Goal: Navigation & Orientation: Find specific page/section

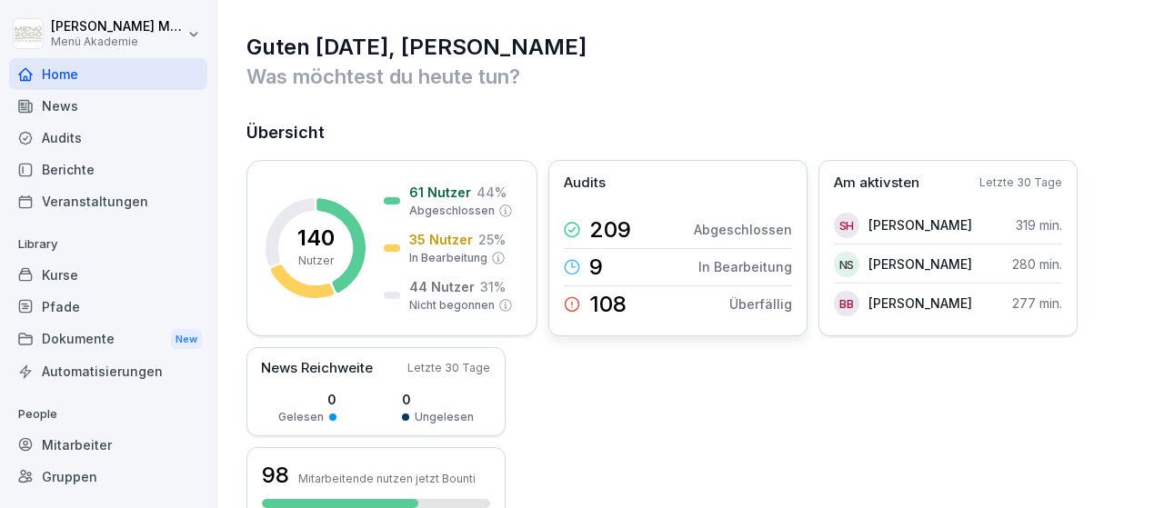
click at [577, 305] on icon at bounding box center [572, 304] width 16 height 16
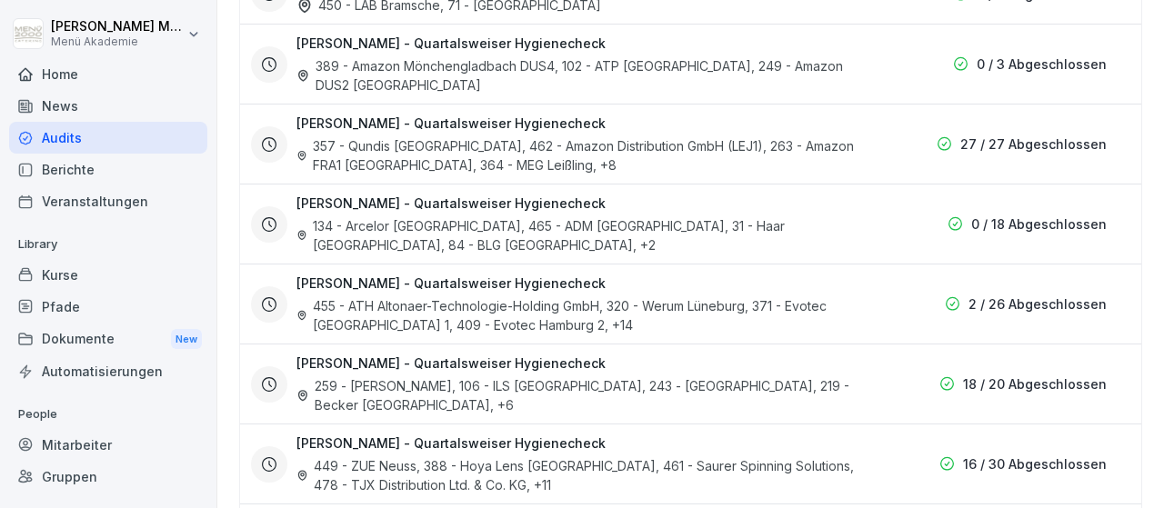
scroll to position [1898, 0]
click at [84, 441] on div "Mitarbeiter" at bounding box center [108, 445] width 198 height 32
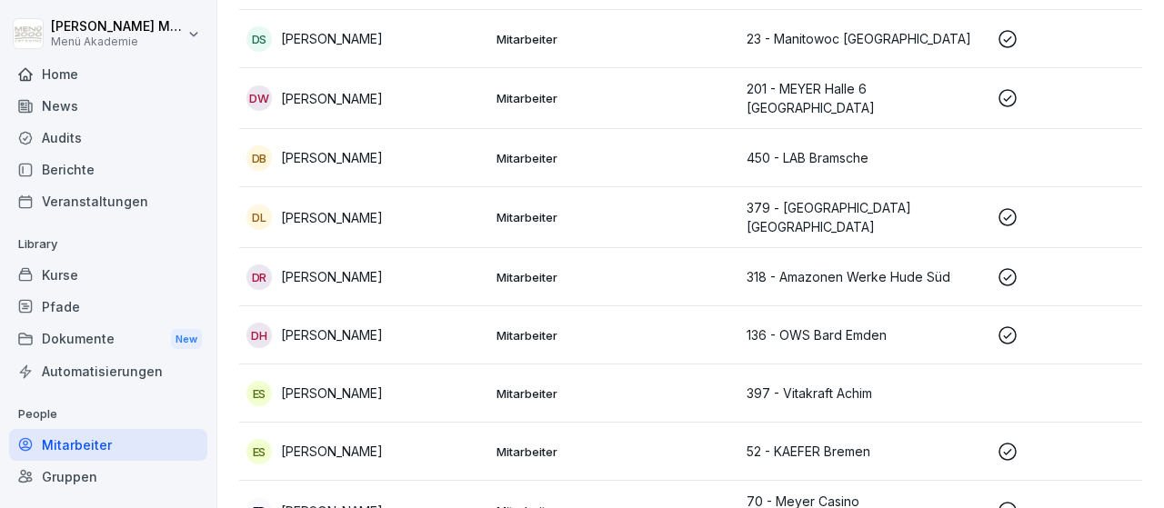
scroll to position [18, 0]
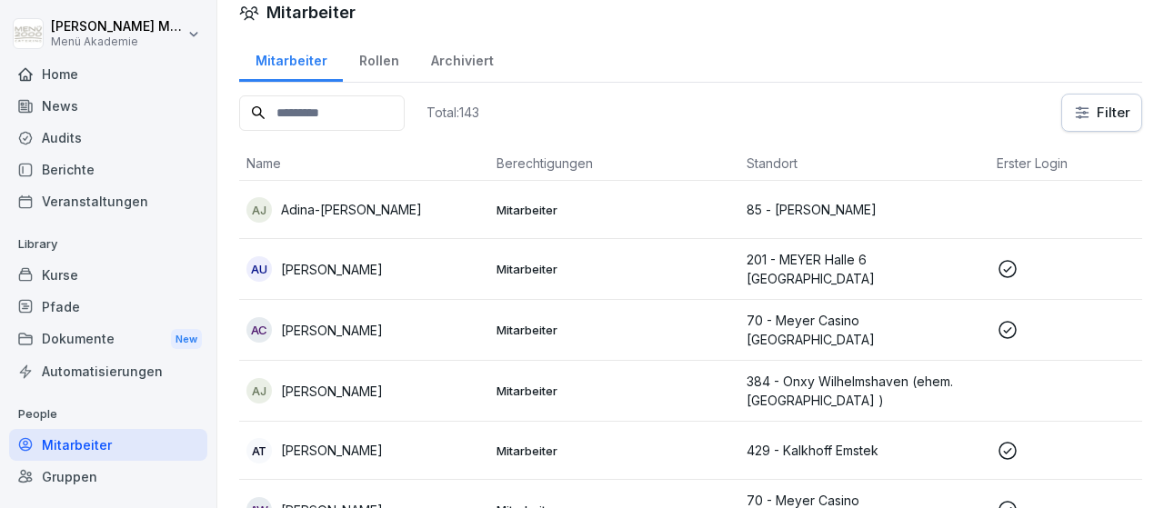
click at [375, 117] on input at bounding box center [321, 112] width 165 height 35
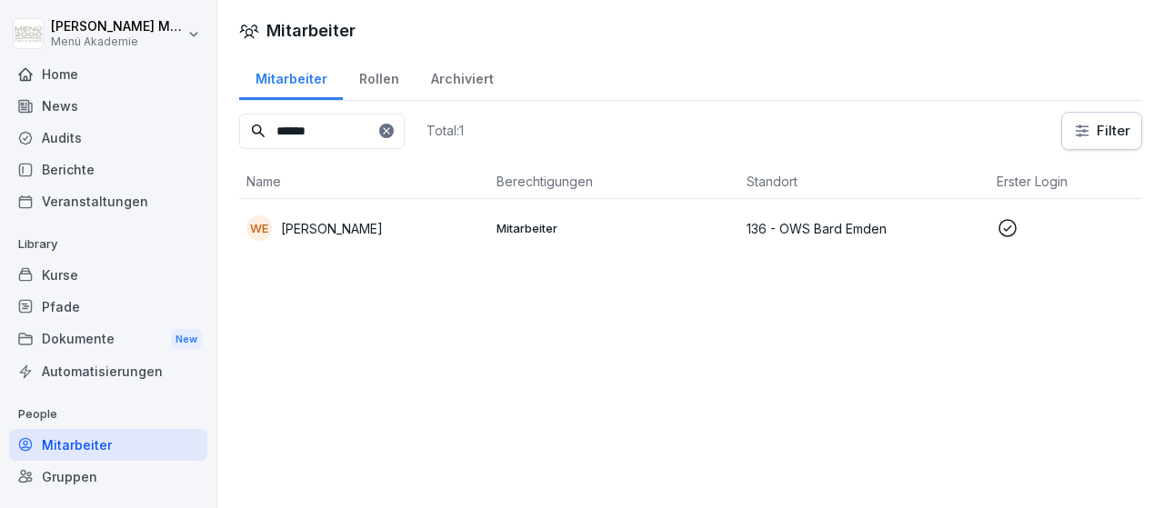
type input "******"
click at [359, 225] on p "[PERSON_NAME]" at bounding box center [332, 228] width 102 height 19
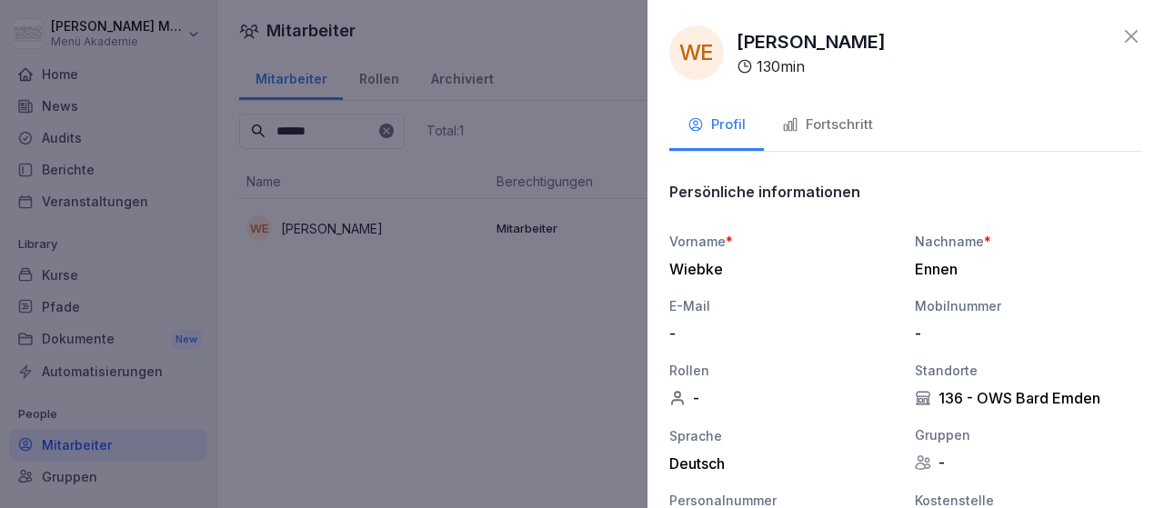
click at [826, 114] on button "Fortschritt" at bounding box center [827, 126] width 127 height 49
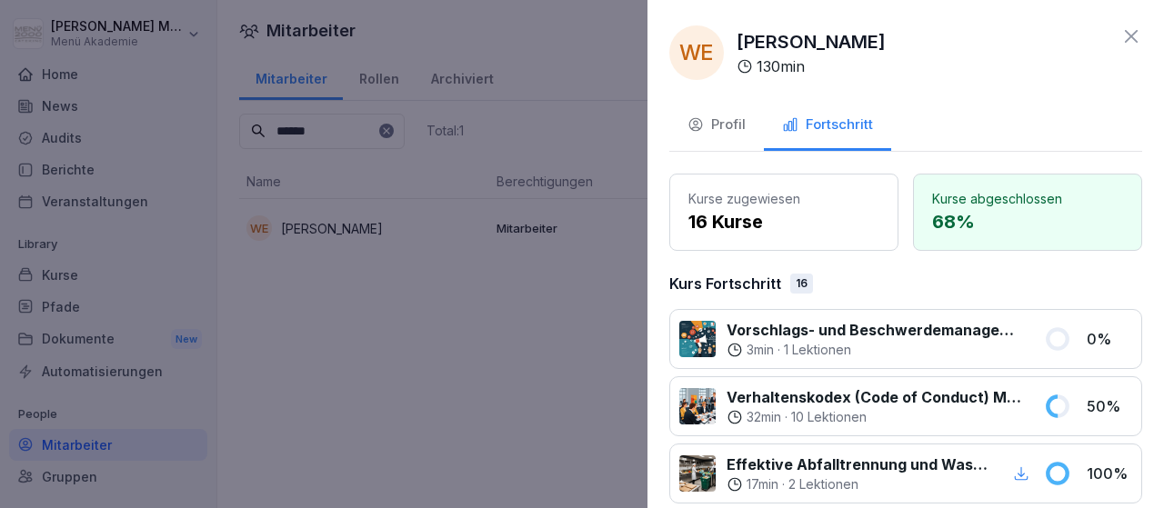
click at [977, 45] on div "WE [PERSON_NAME] 130 min" at bounding box center [905, 52] width 473 height 55
click at [1043, 77] on div "WE [PERSON_NAME] 130 min" at bounding box center [905, 52] width 473 height 55
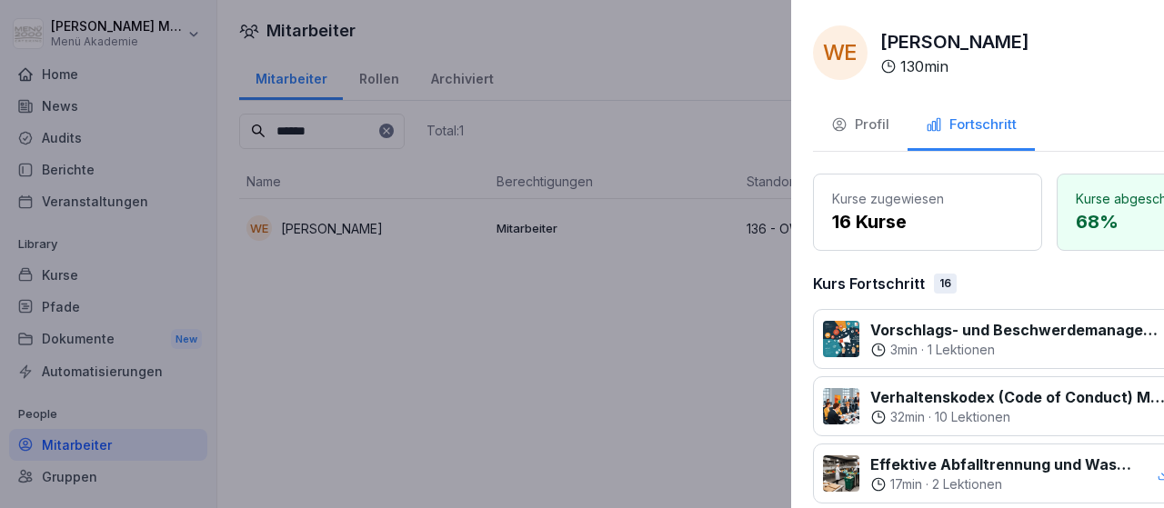
click at [486, 357] on div at bounding box center [582, 254] width 1164 height 508
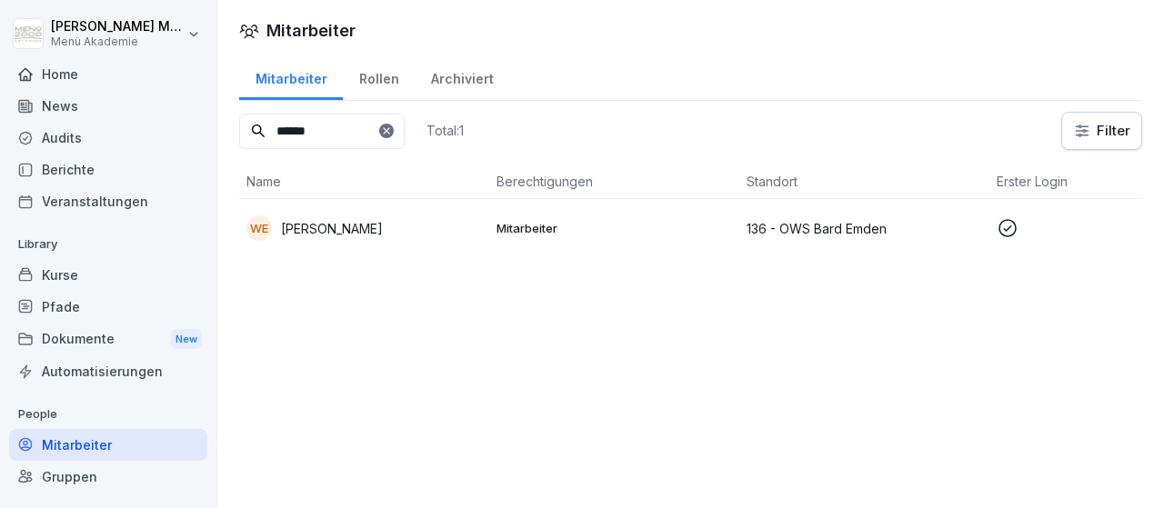
click at [341, 230] on p "[PERSON_NAME]" at bounding box center [332, 228] width 102 height 19
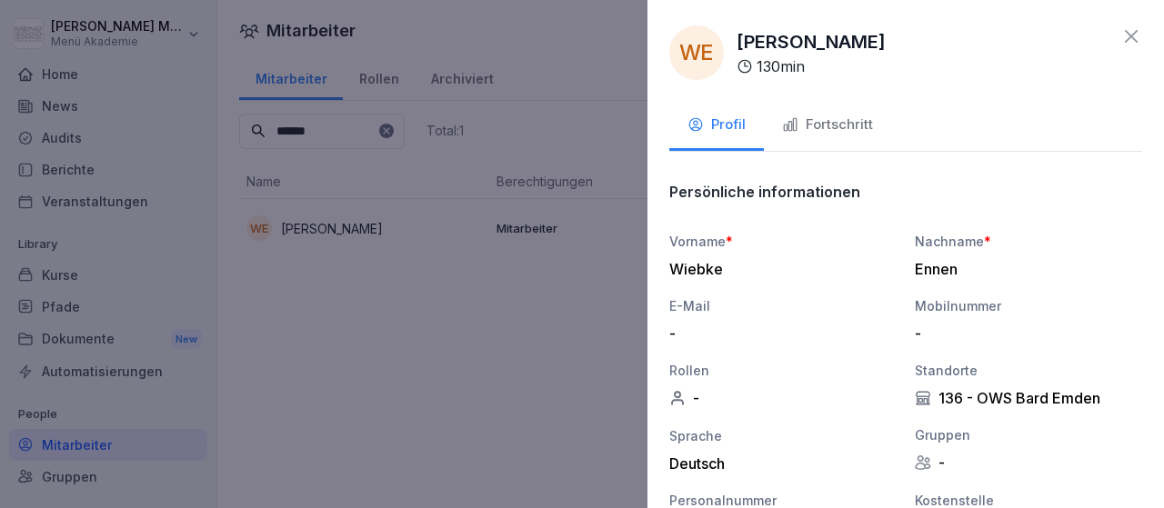
click at [996, 84] on div "**********" at bounding box center [905, 254] width 516 height 508
click at [844, 115] on div "Fortschritt" at bounding box center [827, 125] width 91 height 21
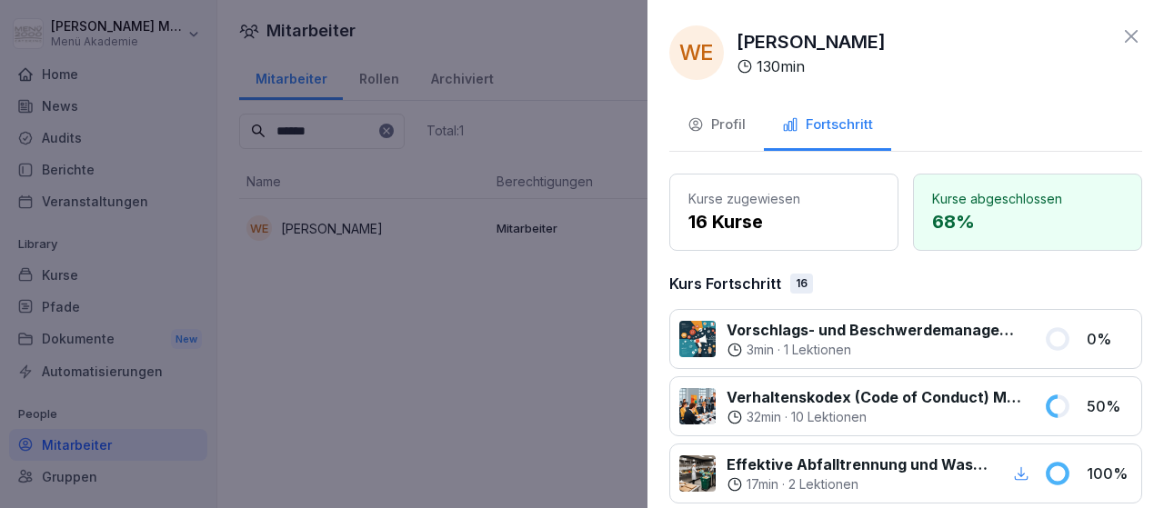
click at [963, 208] on p "68 %" at bounding box center [1027, 221] width 191 height 27
click at [729, 123] on div "Profil" at bounding box center [716, 125] width 58 height 21
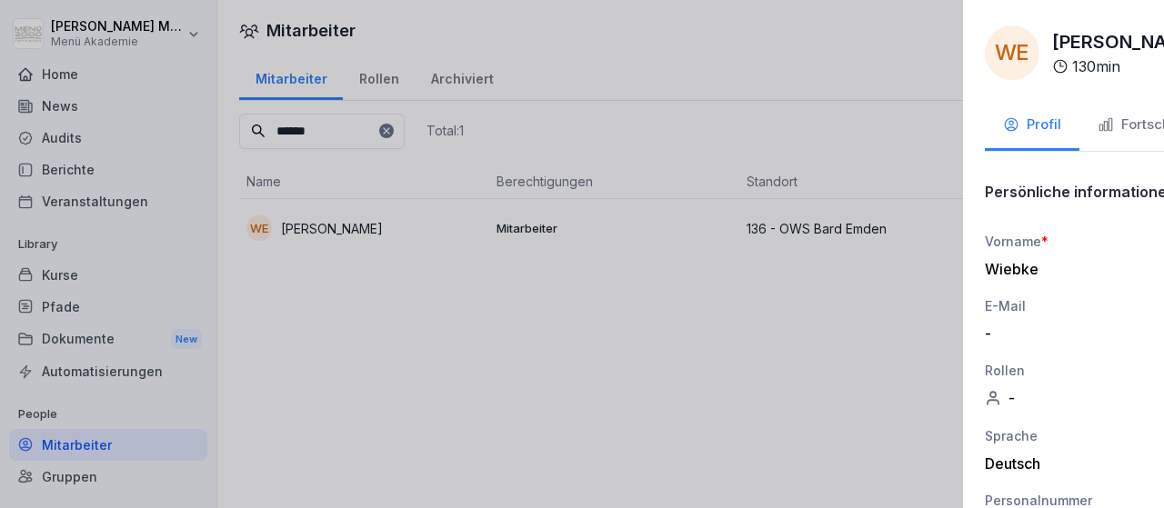
click at [553, 321] on div at bounding box center [582, 254] width 1164 height 508
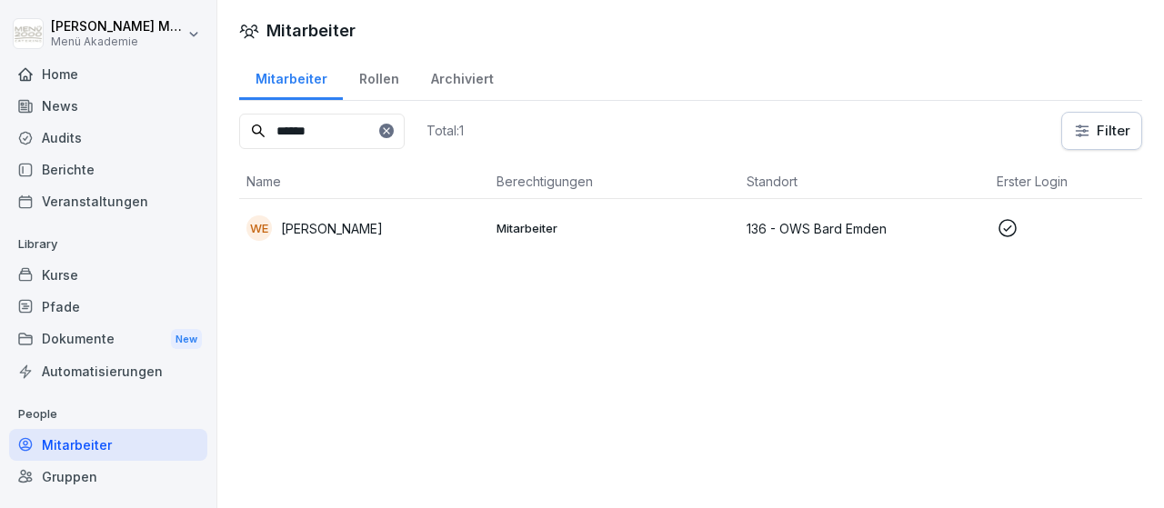
click at [78, 483] on div "Gruppen" at bounding box center [108, 477] width 198 height 32
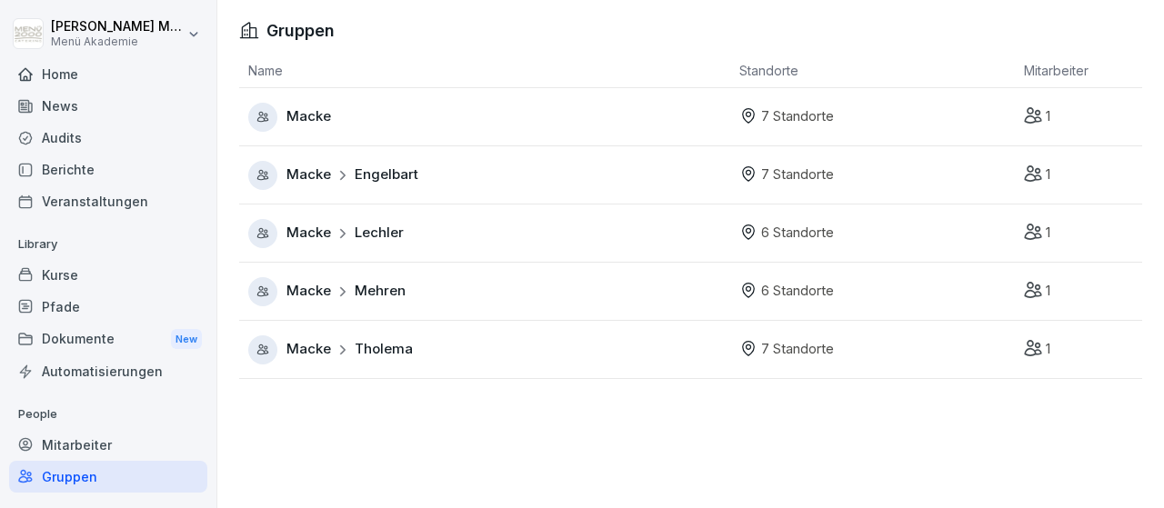
click at [367, 234] on span "Lechler" at bounding box center [379, 233] width 49 height 21
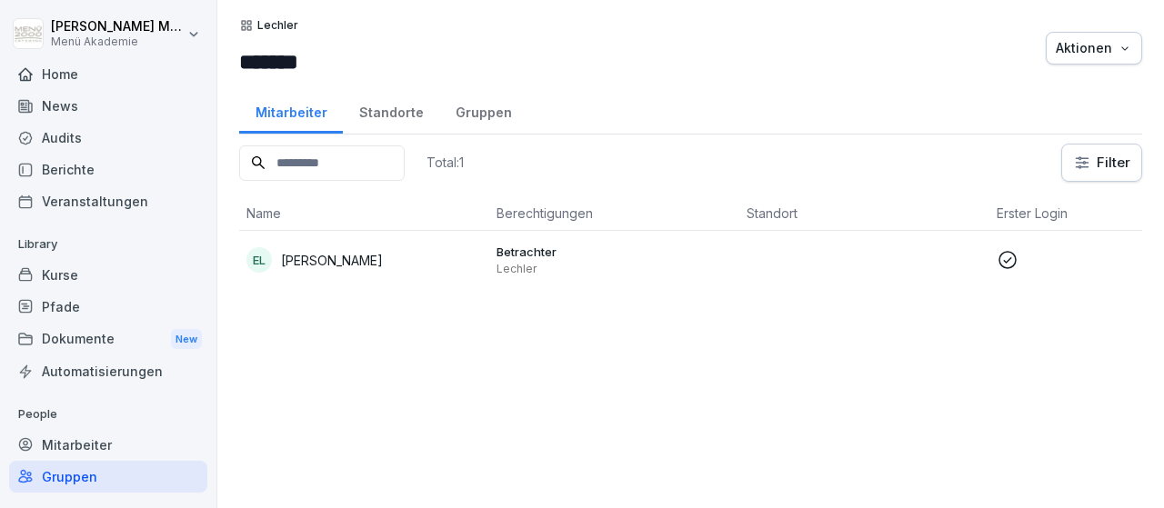
click at [309, 255] on p "[PERSON_NAME]" at bounding box center [332, 260] width 102 height 19
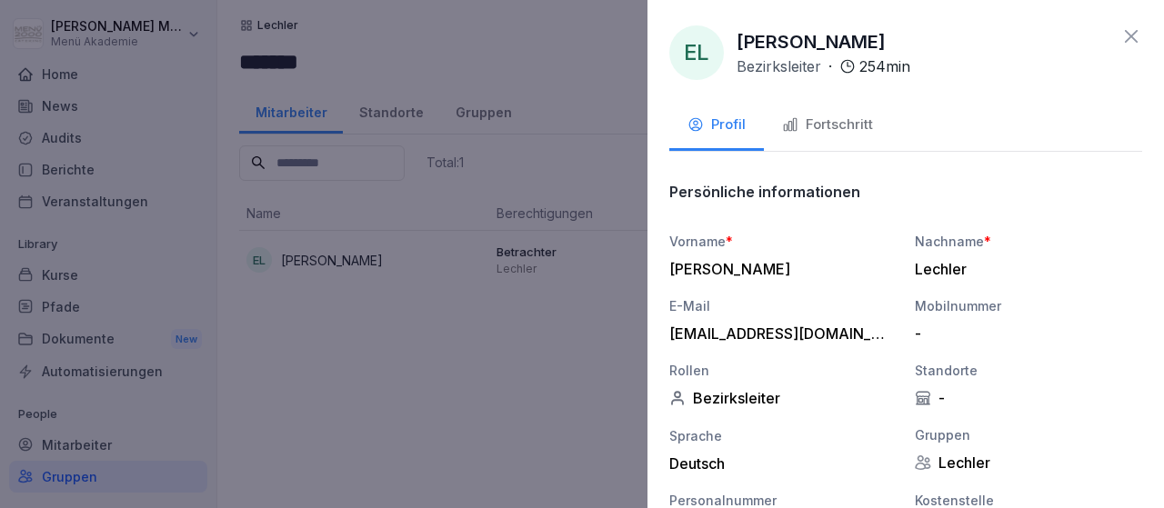
drag, startPoint x: 601, startPoint y: 317, endPoint x: 594, endPoint y: 308, distance: 11.6
click at [599, 317] on div at bounding box center [582, 254] width 1164 height 508
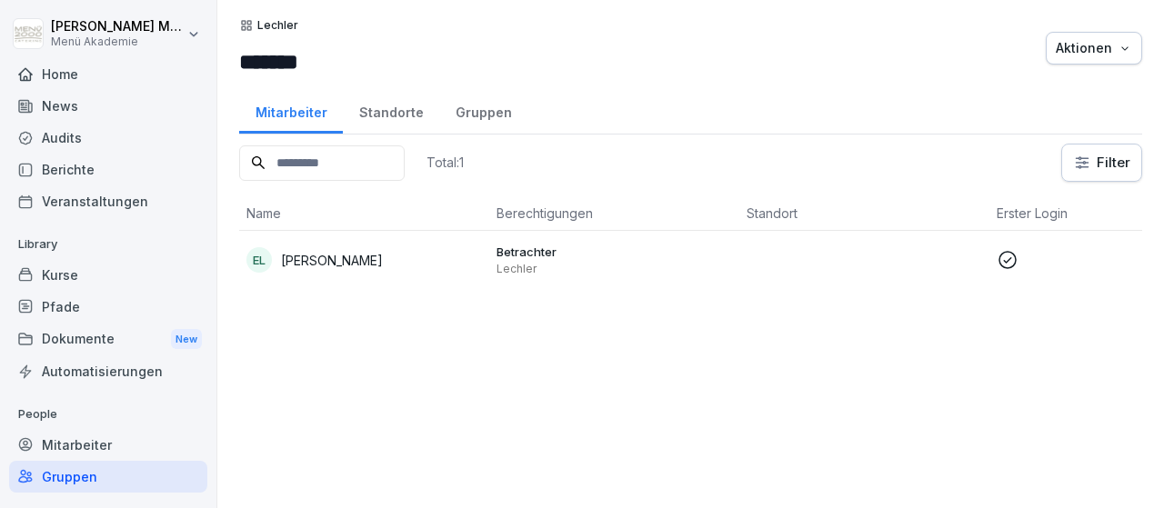
click at [386, 117] on div "Standorte" at bounding box center [391, 110] width 96 height 46
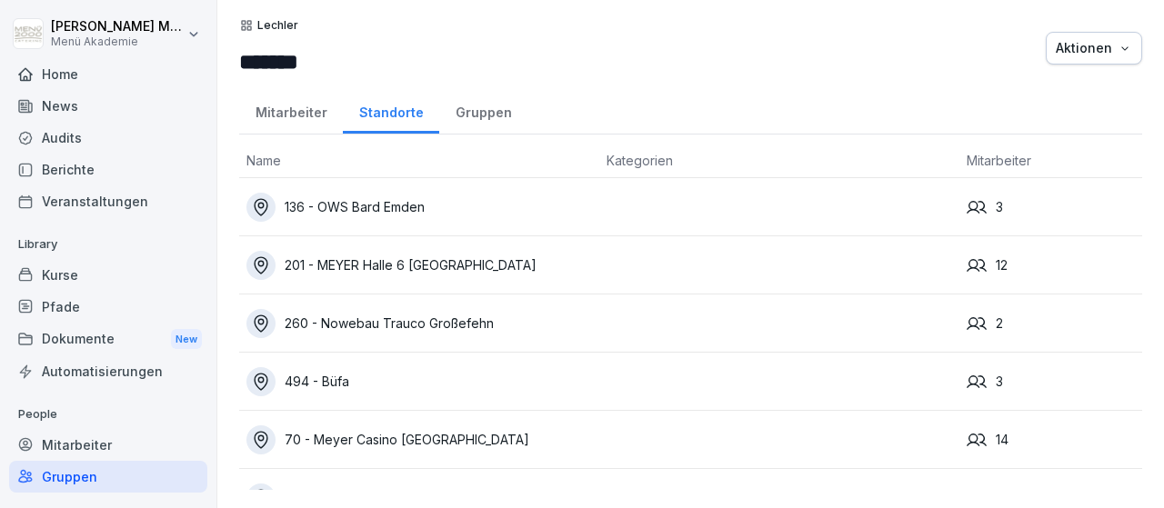
click at [386, 113] on div "Standorte" at bounding box center [391, 110] width 96 height 46
click at [375, 206] on div "136 - OWS Bard Emden" at bounding box center [418, 207] width 345 height 29
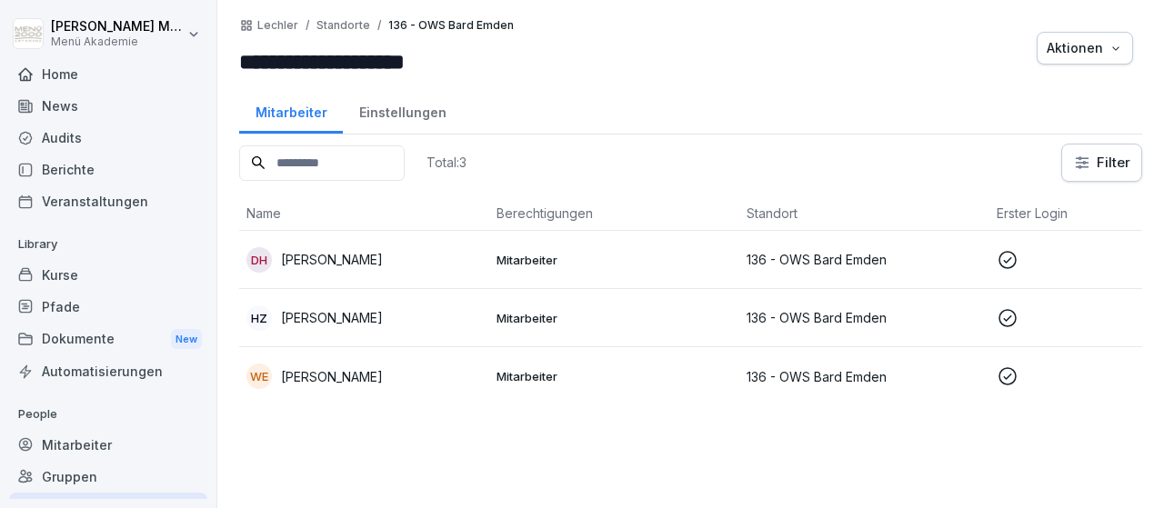
click at [364, 314] on p "[PERSON_NAME]" at bounding box center [332, 317] width 102 height 19
click at [363, 314] on div at bounding box center [582, 254] width 1164 height 508
click at [363, 314] on p "[PERSON_NAME]" at bounding box center [332, 317] width 102 height 19
click at [363, 314] on div at bounding box center [582, 254] width 1164 height 508
click at [1012, 314] on icon at bounding box center [1007, 318] width 22 height 22
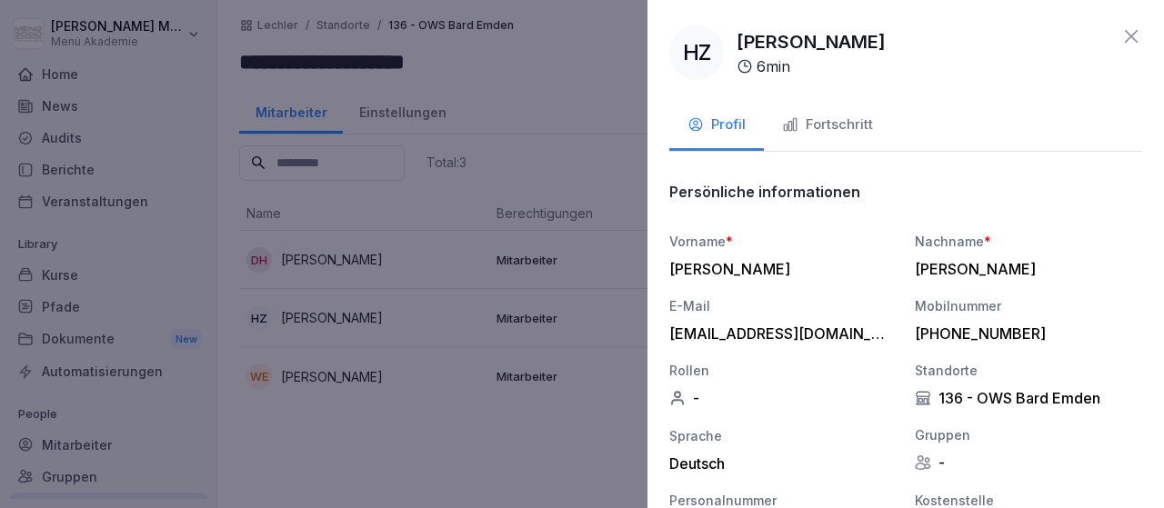
click at [846, 137] on button "Fortschritt" at bounding box center [827, 126] width 127 height 49
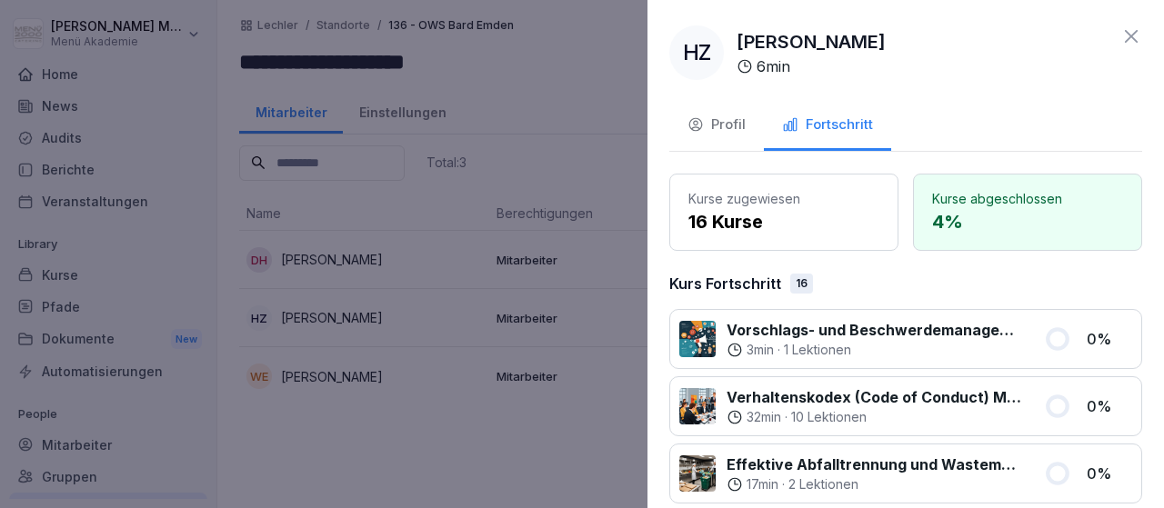
click at [712, 126] on div "Profil" at bounding box center [716, 125] width 58 height 21
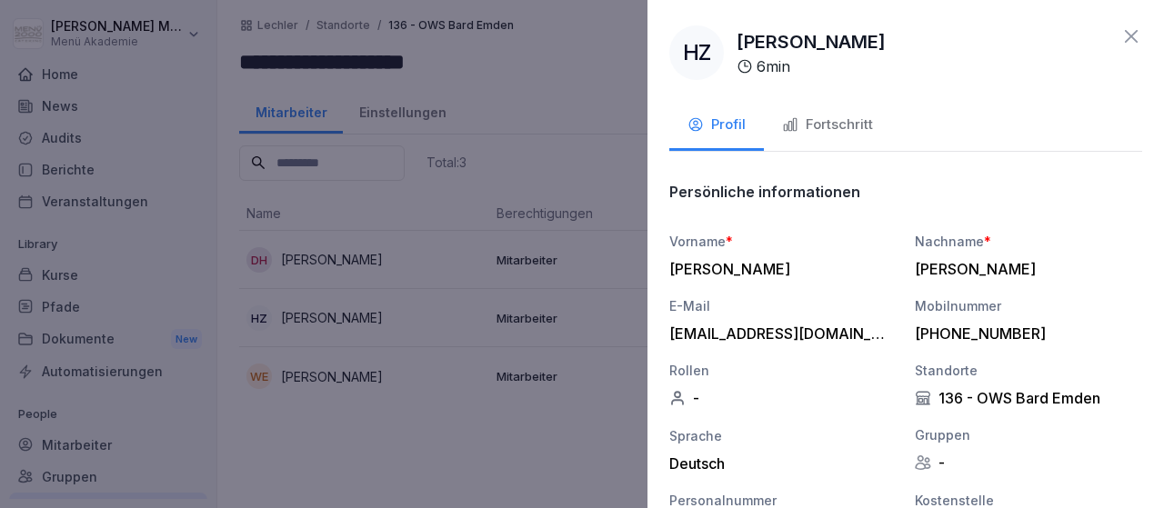
click at [1123, 32] on icon at bounding box center [1131, 36] width 22 height 22
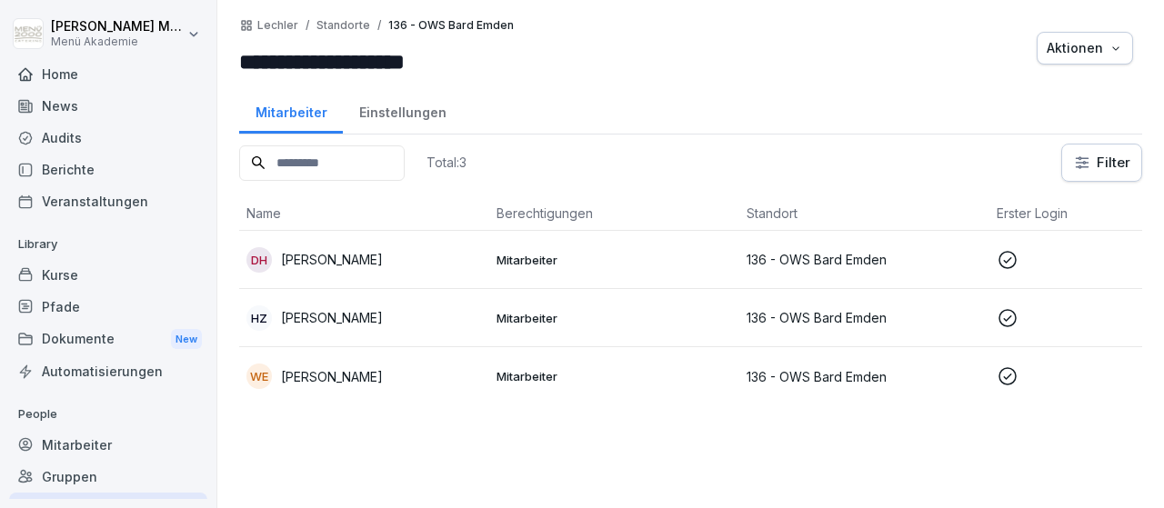
click at [815, 373] on p "136 - OWS Bard Emden" at bounding box center [863, 376] width 235 height 19
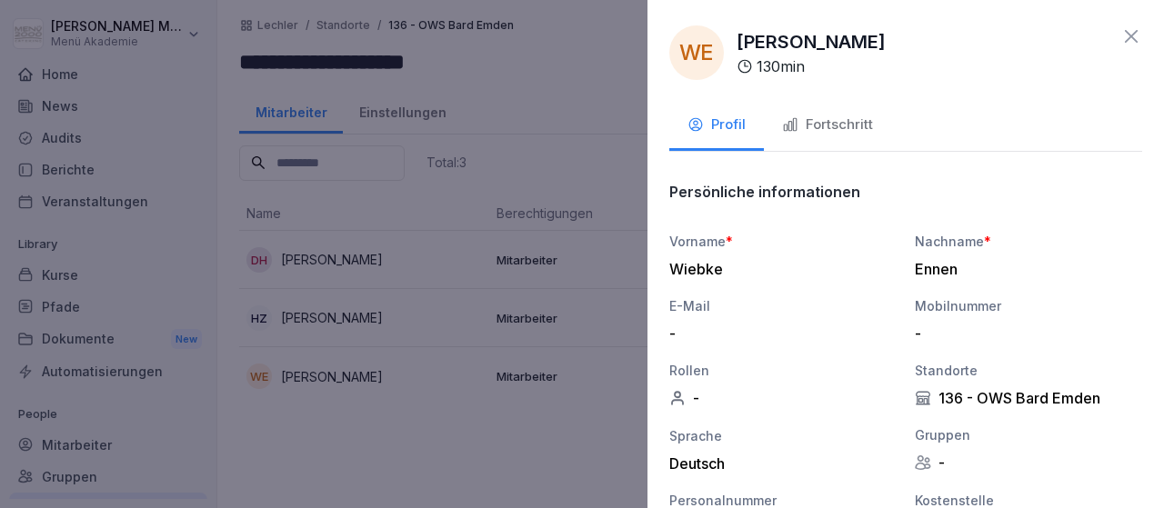
click at [836, 115] on div "Fortschritt" at bounding box center [827, 125] width 91 height 21
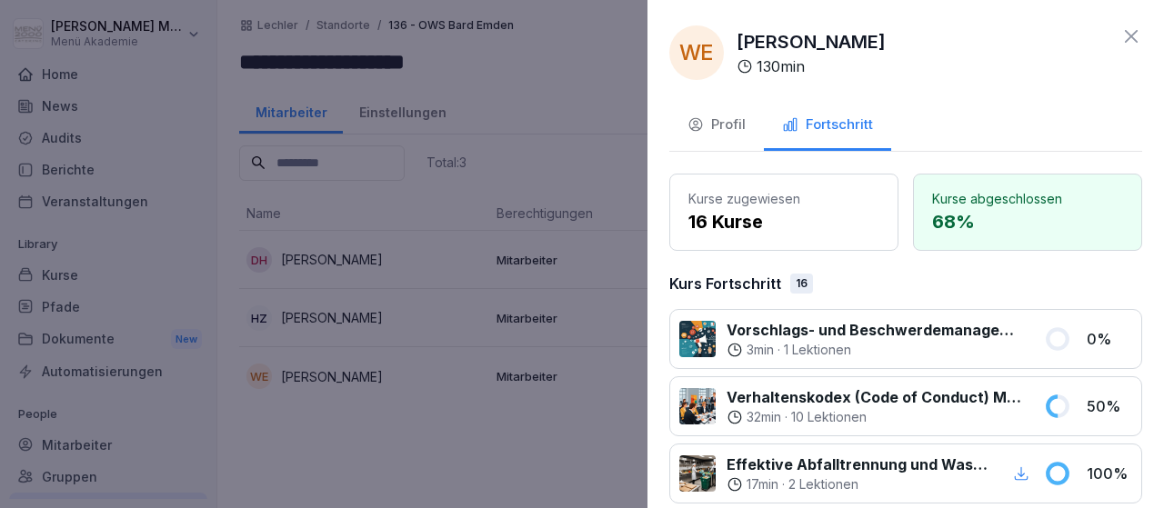
click at [1130, 36] on icon at bounding box center [1131, 36] width 22 height 22
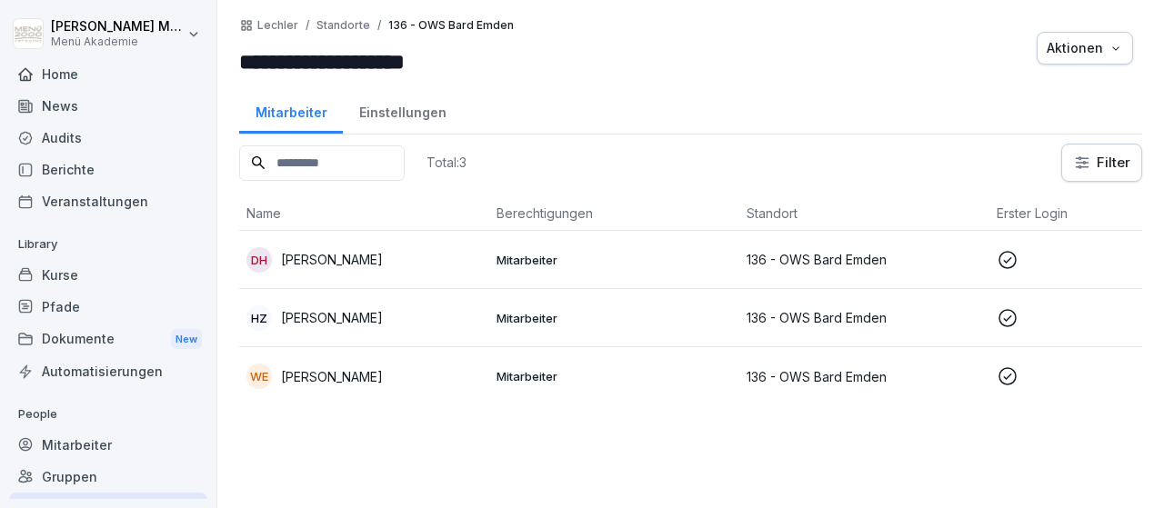
click at [772, 255] on p "136 - OWS Bard Emden" at bounding box center [863, 259] width 235 height 19
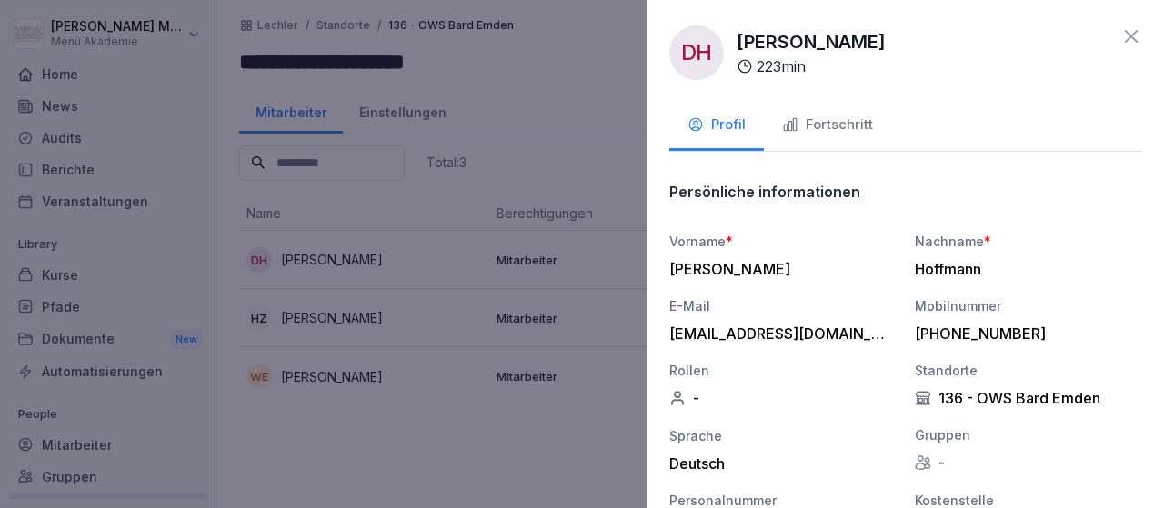
click at [840, 135] on div "Fortschritt" at bounding box center [827, 125] width 91 height 21
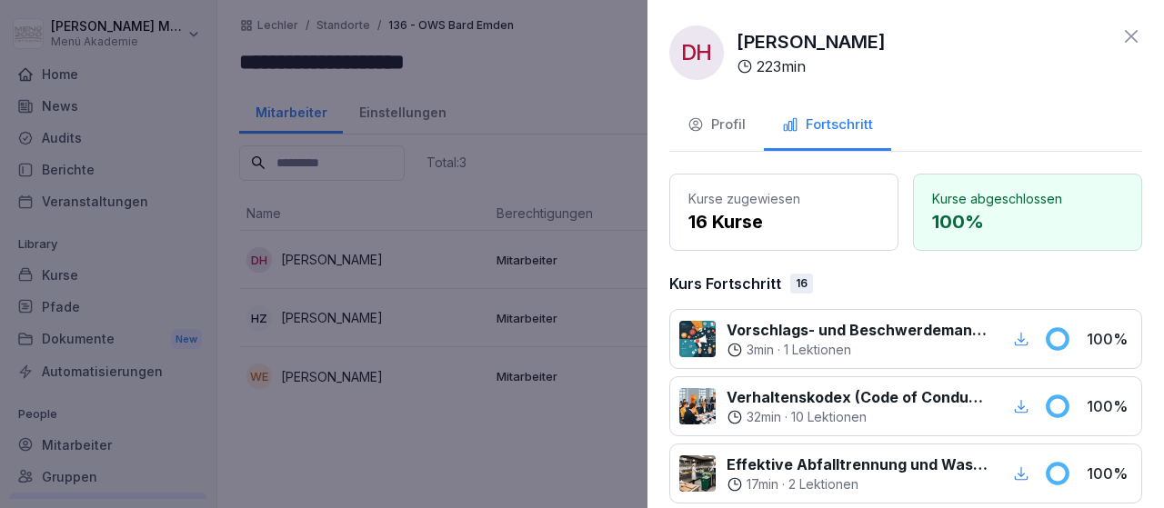
click at [1133, 34] on icon at bounding box center [1131, 36] width 22 height 22
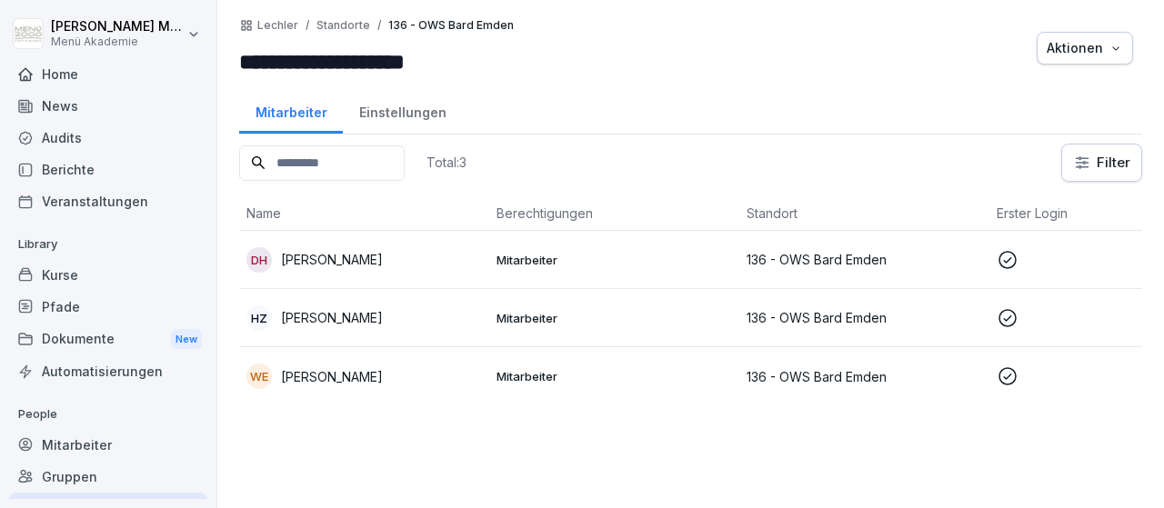
click at [265, 374] on div "WE" at bounding box center [258, 376] width 25 height 25
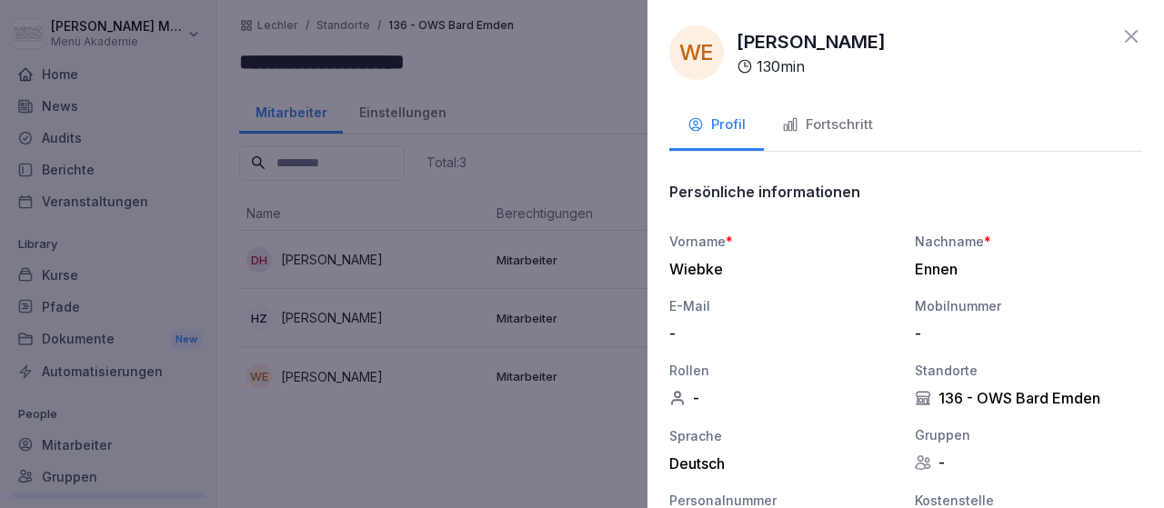
click at [711, 66] on div "WE" at bounding box center [696, 52] width 55 height 55
click at [1150, 35] on div "**********" at bounding box center [905, 254] width 516 height 508
click at [1141, 35] on icon at bounding box center [1131, 36] width 22 height 22
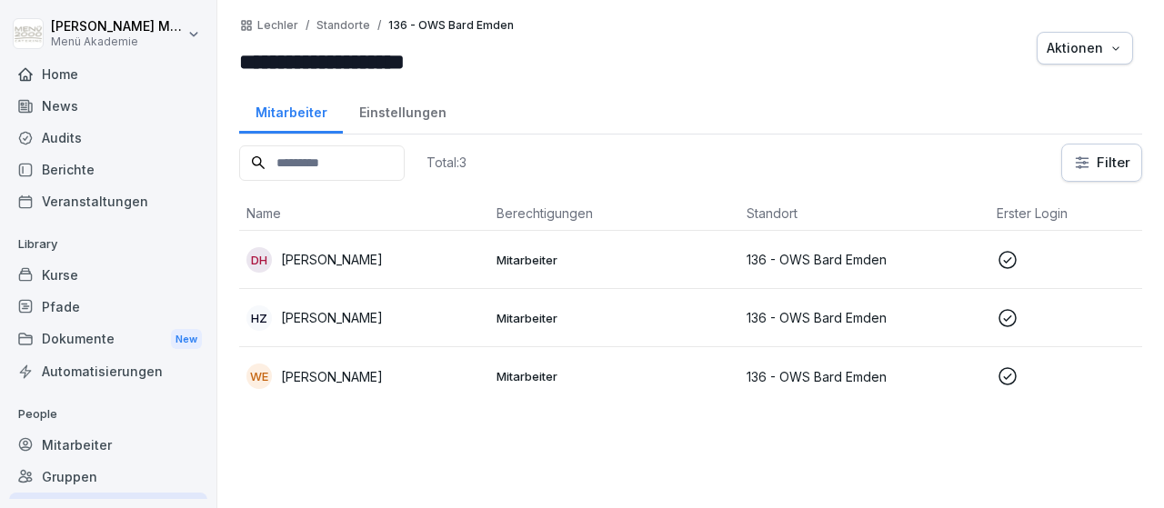
click at [70, 73] on div "Home" at bounding box center [108, 74] width 198 height 32
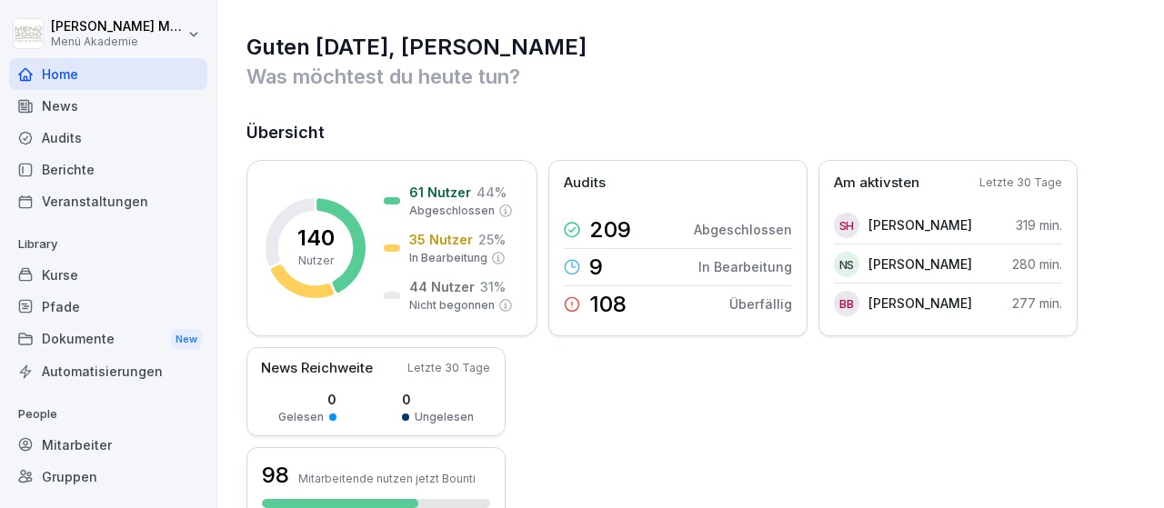
click at [79, 72] on div "Home" at bounding box center [108, 74] width 198 height 32
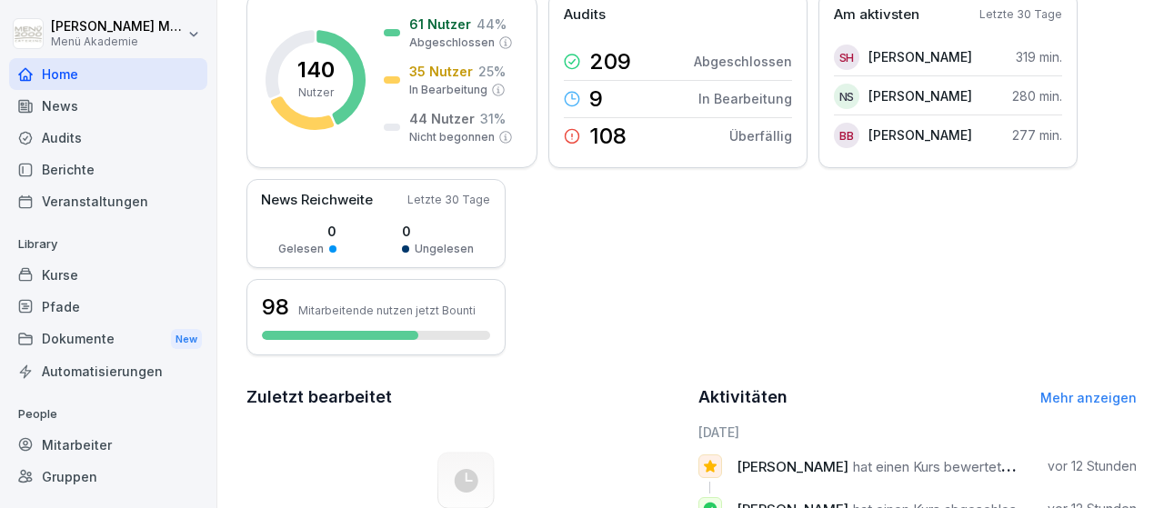
scroll to position [167, 0]
click at [575, 138] on icon at bounding box center [572, 137] width 16 height 16
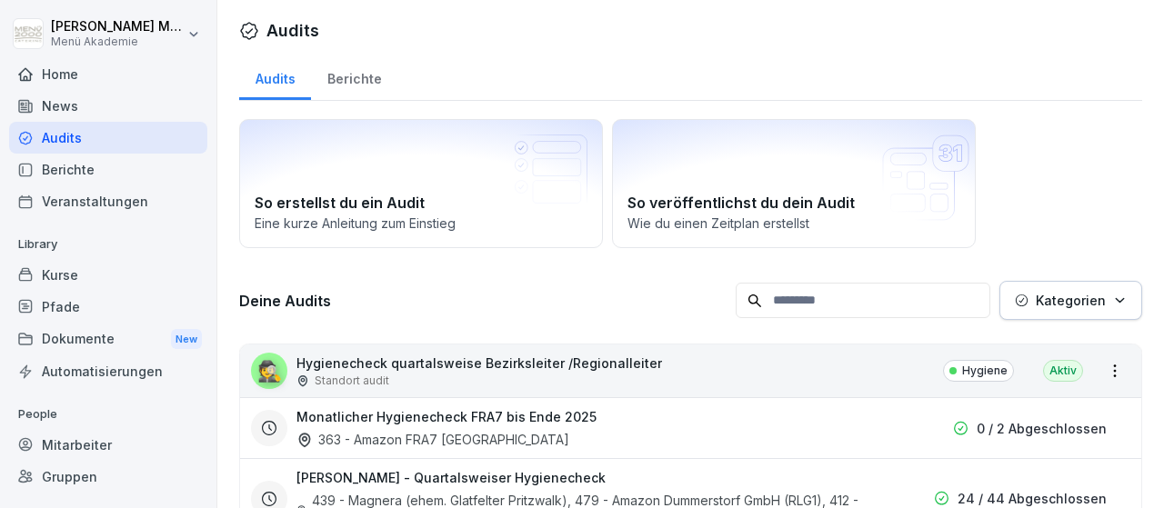
click at [57, 70] on div "Home" at bounding box center [108, 74] width 198 height 32
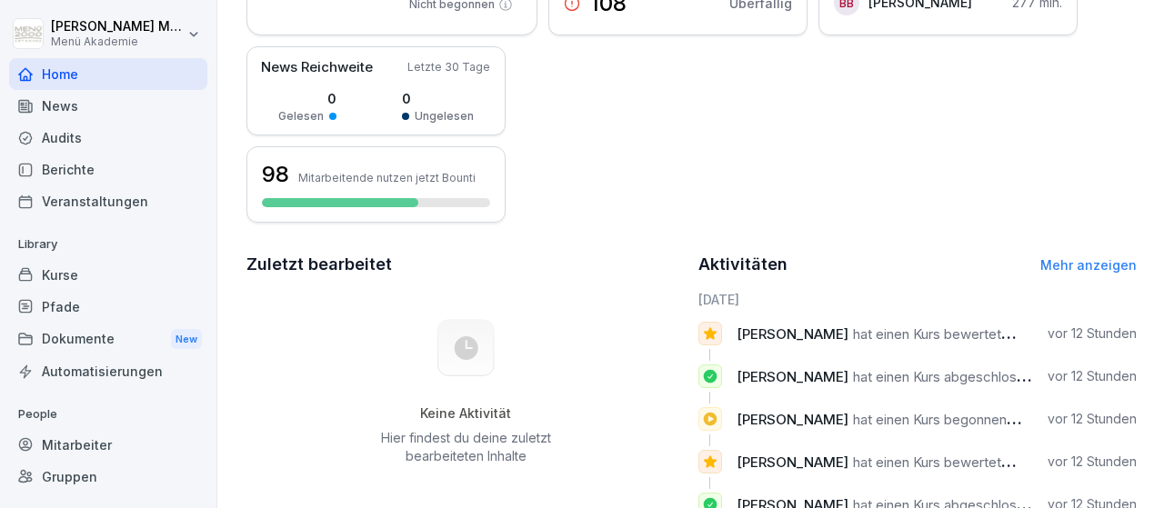
scroll to position [422, 0]
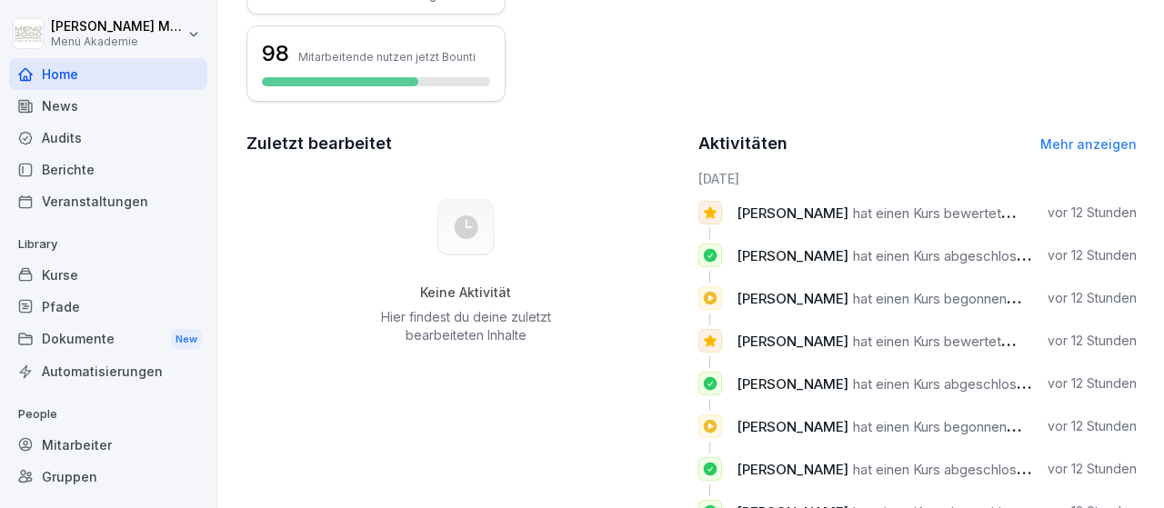
click at [755, 215] on span "[PERSON_NAME]" at bounding box center [792, 213] width 112 height 17
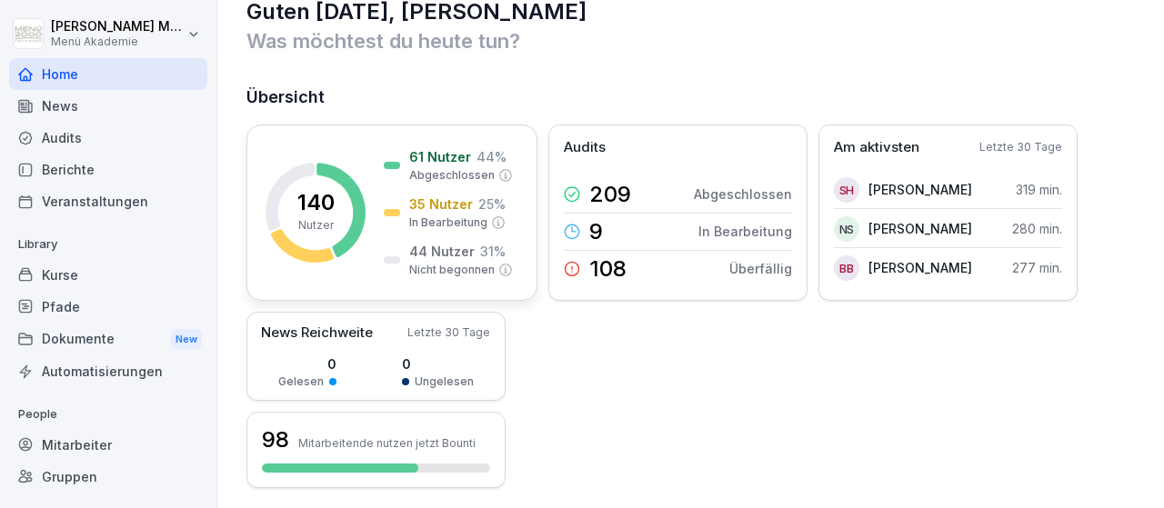
scroll to position [0, 0]
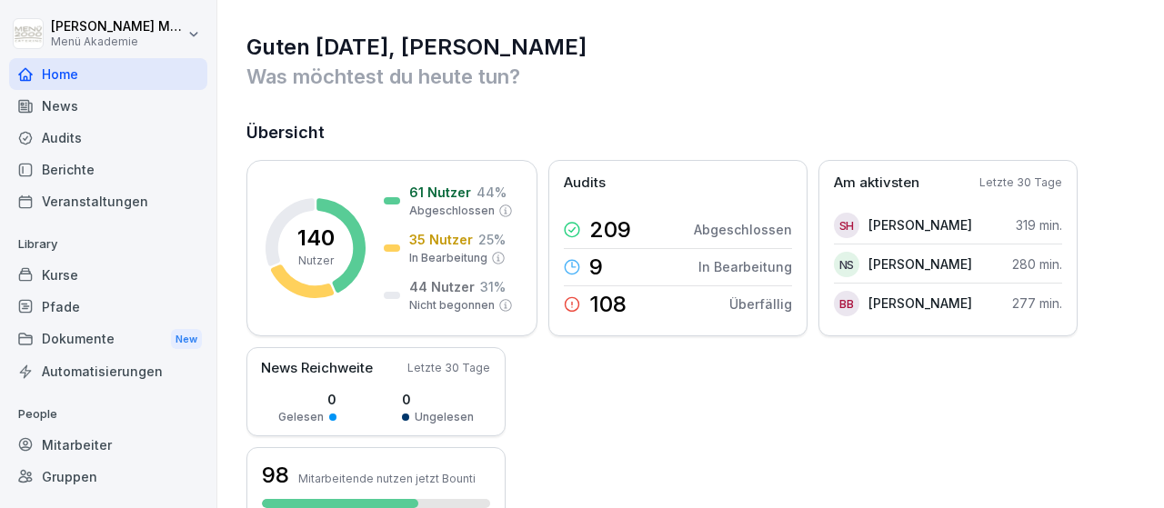
click at [79, 475] on div "Gruppen" at bounding box center [108, 477] width 198 height 32
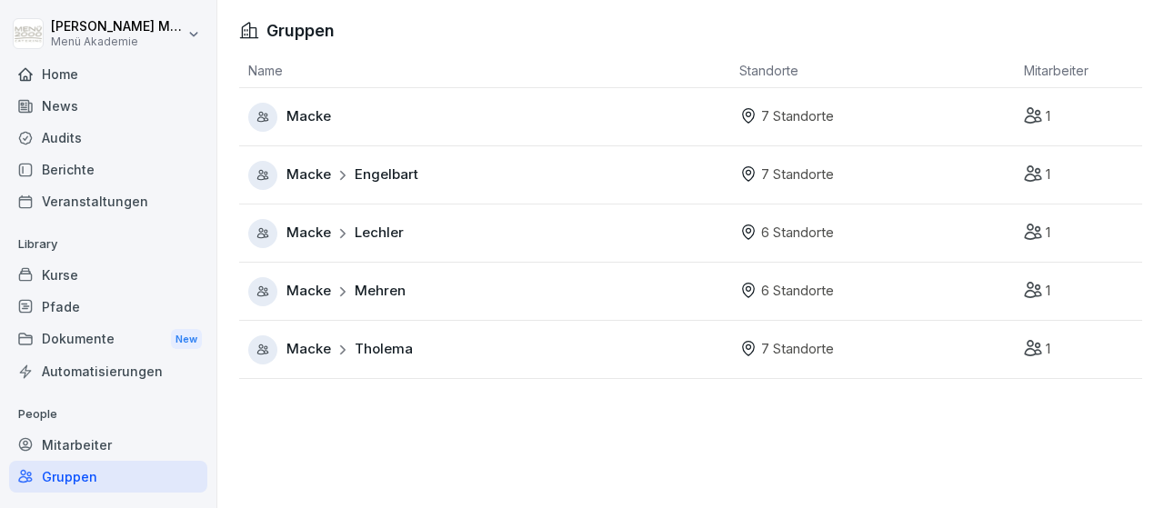
click at [371, 173] on span "Engelbart" at bounding box center [387, 175] width 64 height 21
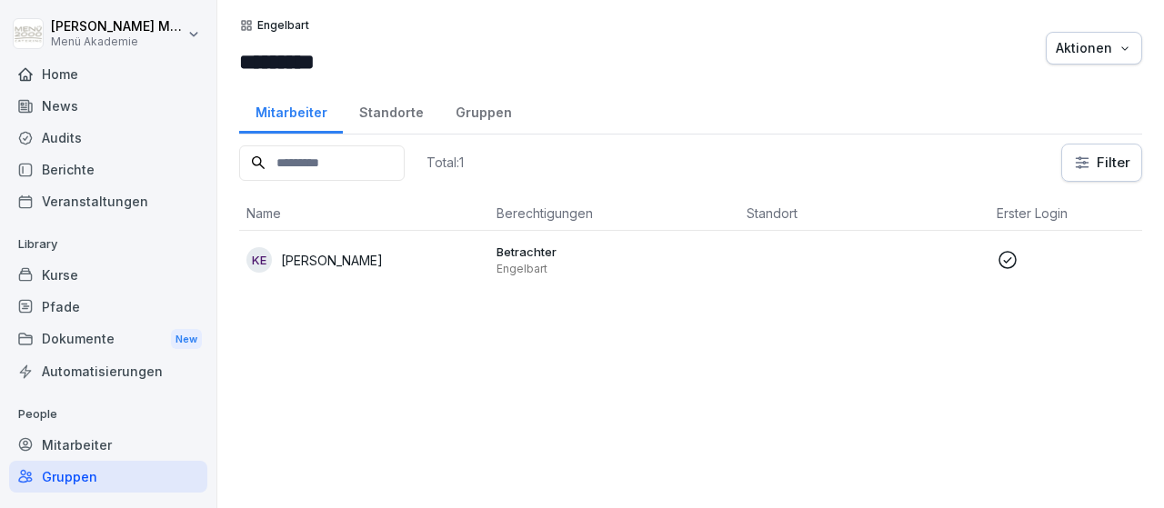
click at [399, 105] on div "Standorte" at bounding box center [391, 110] width 96 height 46
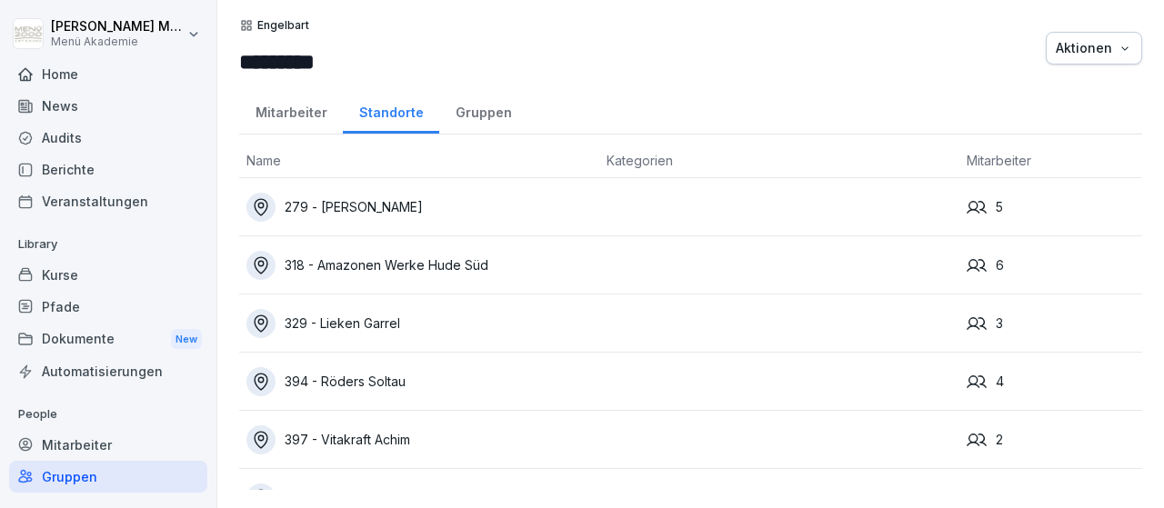
click at [394, 207] on div "279 - [PERSON_NAME]" at bounding box center [418, 207] width 345 height 29
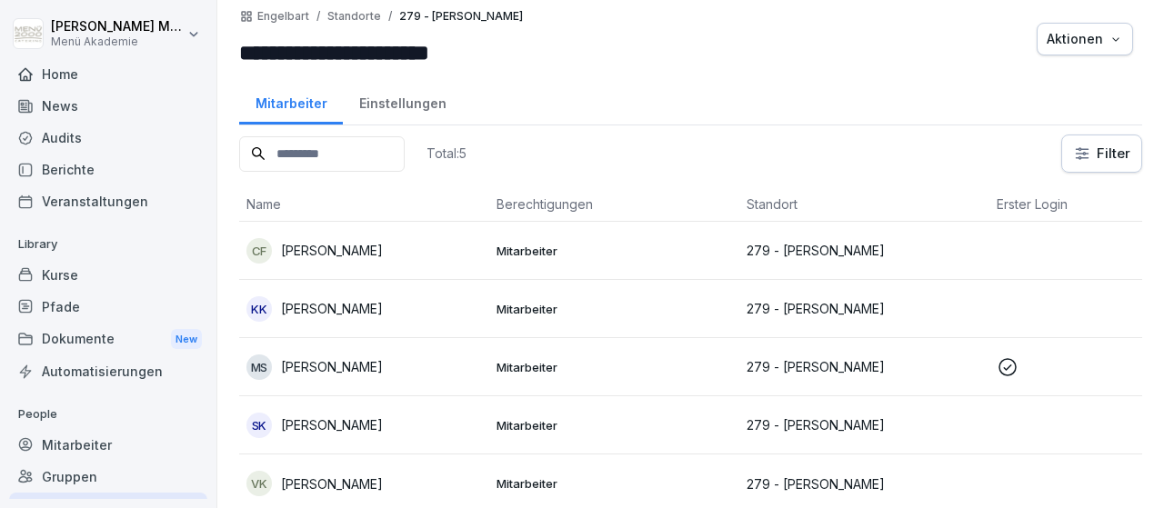
scroll to position [12, 0]
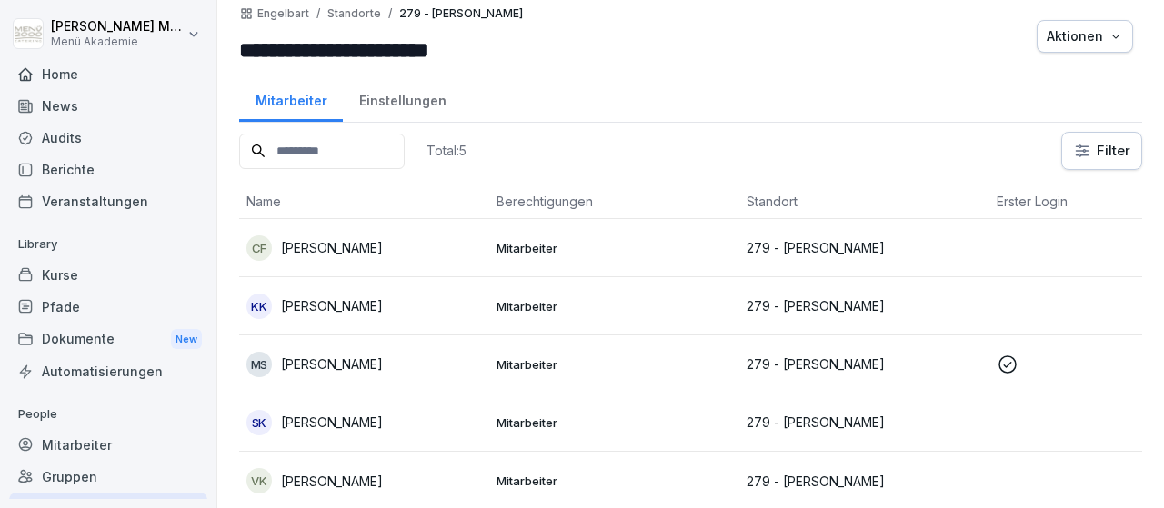
drag, startPoint x: 245, startPoint y: 297, endPoint x: 921, endPoint y: 299, distance: 676.3
click at [921, 299] on tr "KK Katrin Koch Mitarbeiter 279 - Netto Ganderkesee" at bounding box center [864, 306] width 1250 height 58
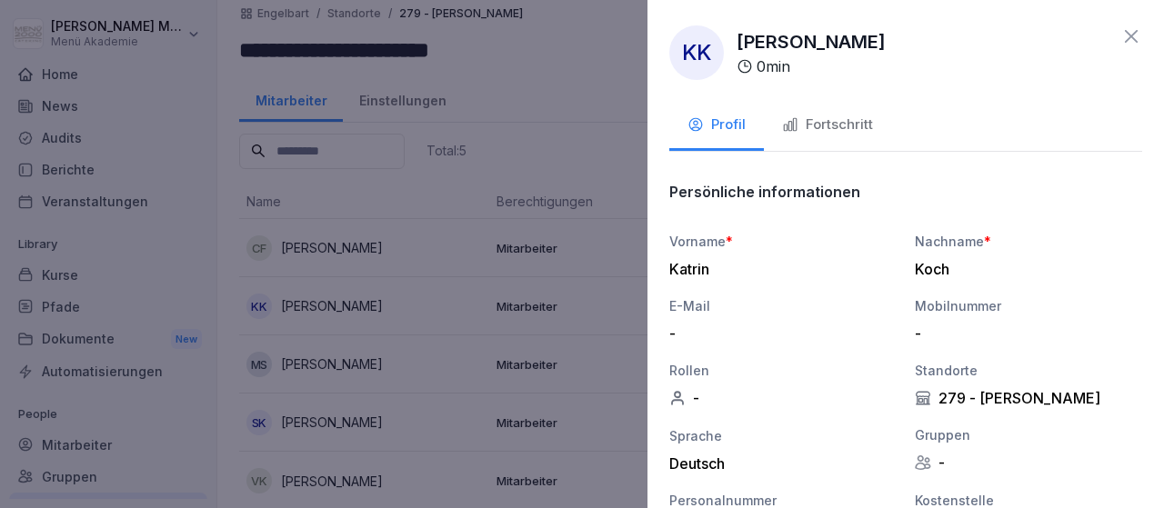
click at [1130, 35] on icon at bounding box center [1131, 36] width 13 height 13
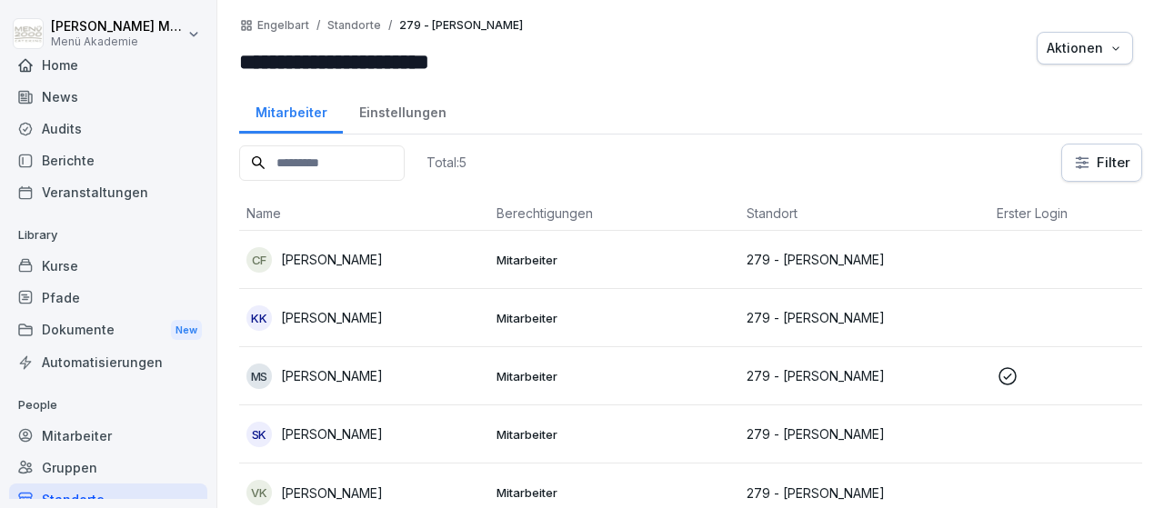
scroll to position [0, 0]
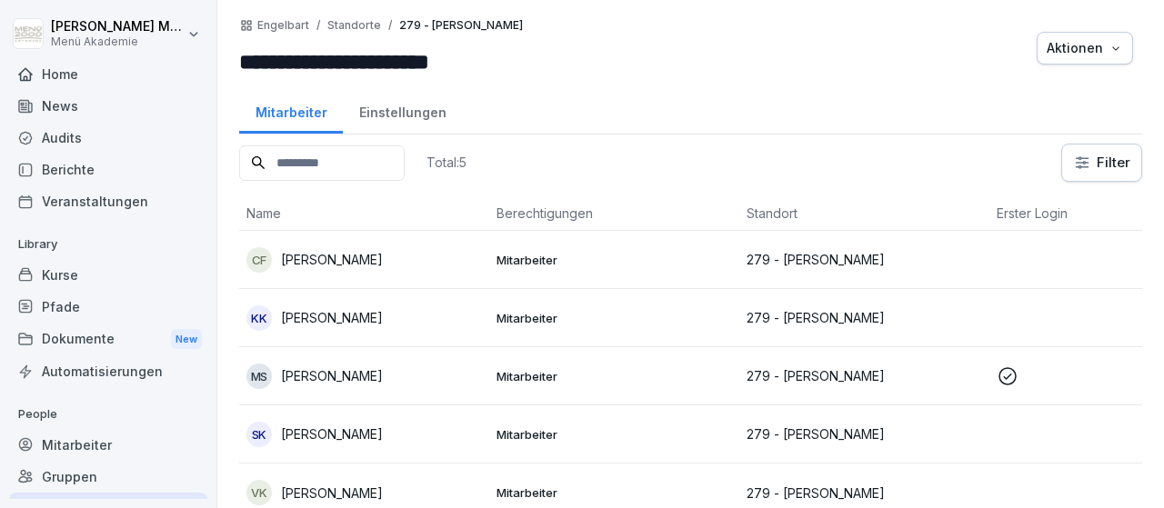
click at [99, 452] on div "Mitarbeiter" at bounding box center [108, 445] width 198 height 32
